Goal: Find specific page/section: Find specific page/section

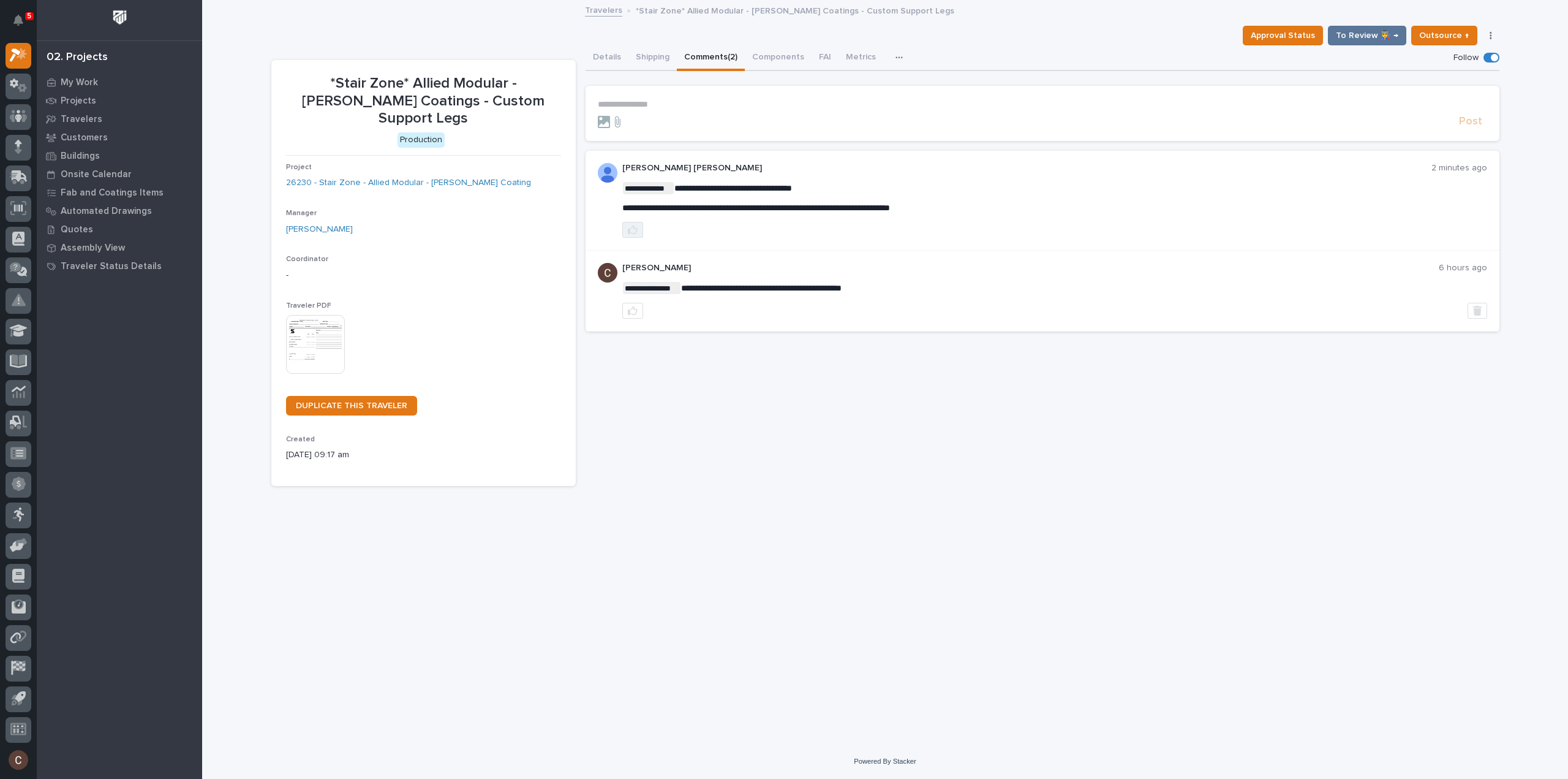
click at [630, 222] on button "button" at bounding box center [632, 230] width 21 height 16
click at [753, 206] on span "**********" at bounding box center [756, 208] width 267 height 9
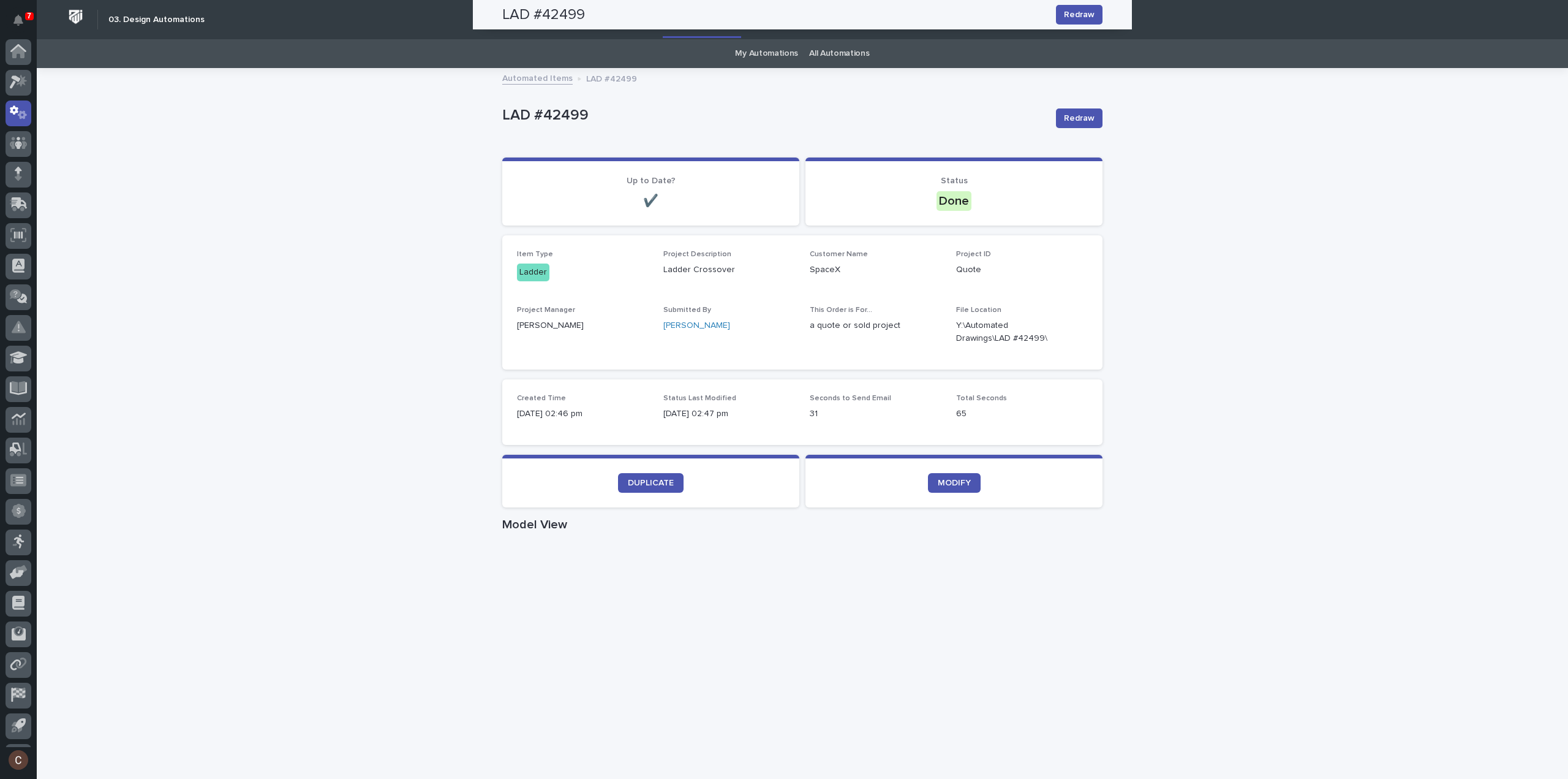
scroll to position [27, 0]
